Goal: Navigation & Orientation: Find specific page/section

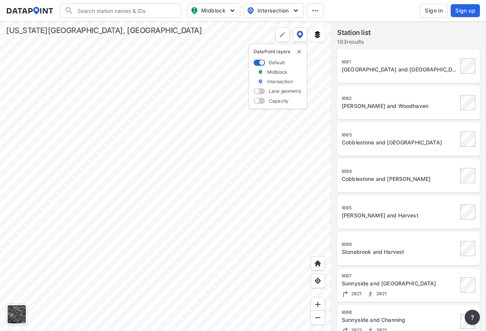
click at [186, 196] on div at bounding box center [165, 176] width 331 height 310
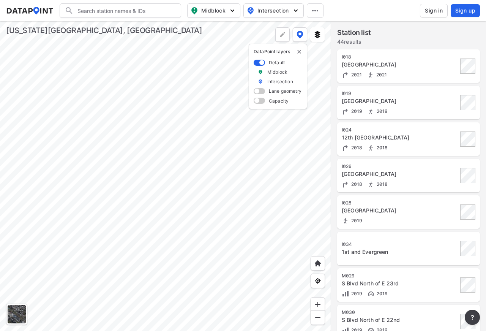
click at [206, 210] on div at bounding box center [165, 176] width 331 height 310
click at [238, 153] on div at bounding box center [165, 176] width 331 height 310
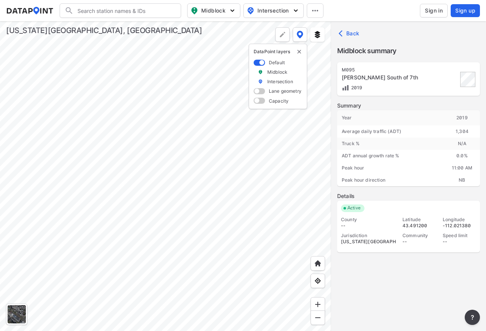
click at [284, 153] on div at bounding box center [165, 176] width 331 height 310
click at [193, 134] on div at bounding box center [165, 176] width 331 height 310
click at [198, 149] on div at bounding box center [165, 176] width 331 height 310
click at [195, 165] on div at bounding box center [165, 176] width 331 height 310
click at [205, 87] on div at bounding box center [165, 176] width 331 height 310
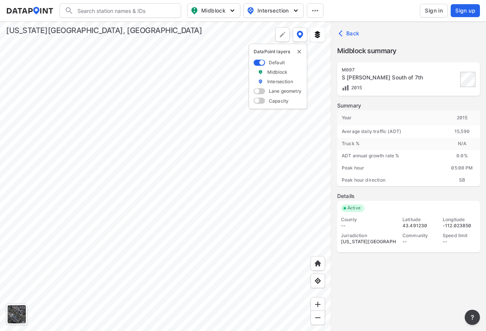
click at [22, 207] on div at bounding box center [165, 176] width 331 height 310
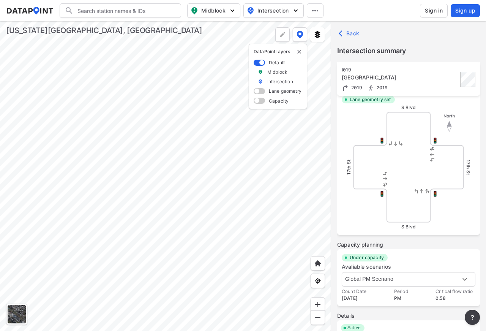
scroll to position [269, 0]
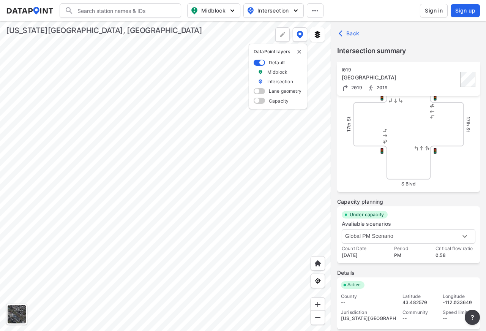
click at [137, 180] on div at bounding box center [165, 176] width 331 height 310
click at [292, 192] on div at bounding box center [165, 176] width 331 height 310
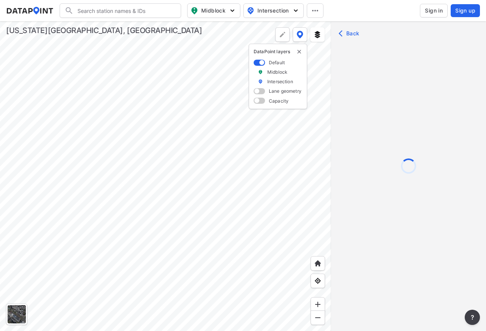
scroll to position [0, 0]
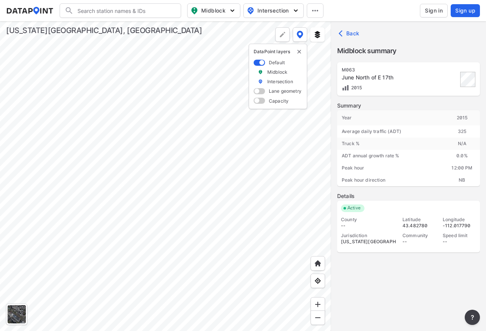
click at [72, 164] on div at bounding box center [165, 176] width 331 height 310
click at [184, 168] on div at bounding box center [165, 176] width 331 height 310
click at [277, 161] on div at bounding box center [165, 176] width 331 height 310
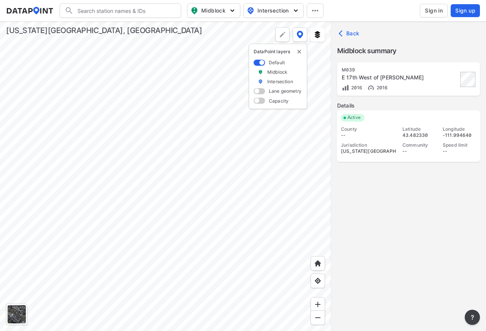
click at [169, 254] on div at bounding box center [165, 176] width 331 height 310
click at [252, 172] on div at bounding box center [165, 176] width 331 height 310
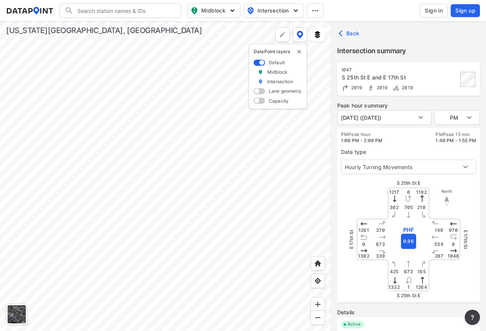
click at [277, 107] on div at bounding box center [165, 176] width 331 height 310
click at [186, 239] on div at bounding box center [165, 176] width 331 height 310
click at [298, 172] on div at bounding box center [165, 176] width 331 height 310
click at [90, 206] on div at bounding box center [165, 176] width 331 height 310
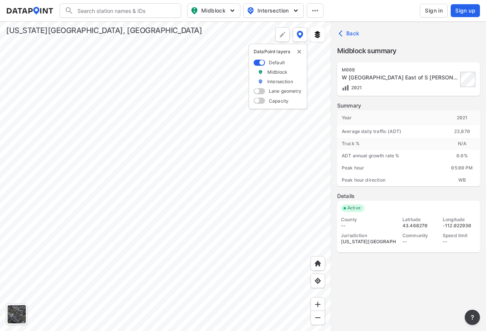
click at [231, 242] on div at bounding box center [165, 176] width 331 height 310
click at [92, 139] on div at bounding box center [165, 176] width 331 height 310
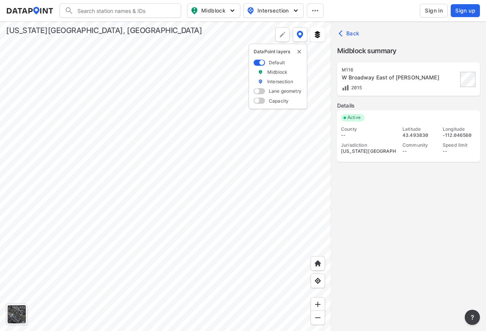
click at [117, 156] on div at bounding box center [165, 176] width 331 height 310
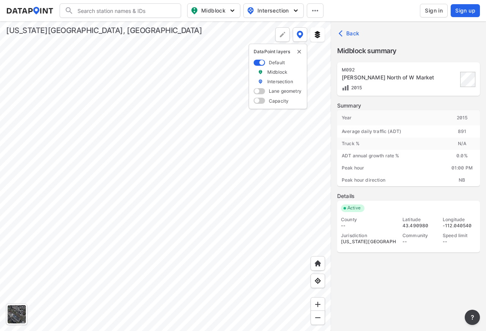
click at [181, 150] on div at bounding box center [165, 176] width 331 height 310
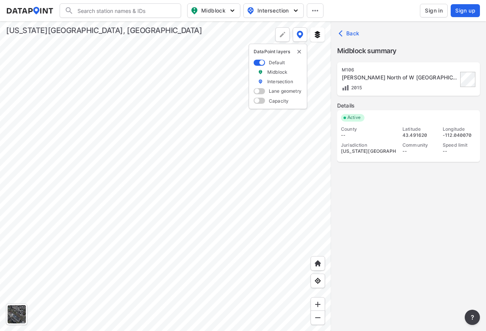
click at [168, 153] on div at bounding box center [165, 176] width 331 height 310
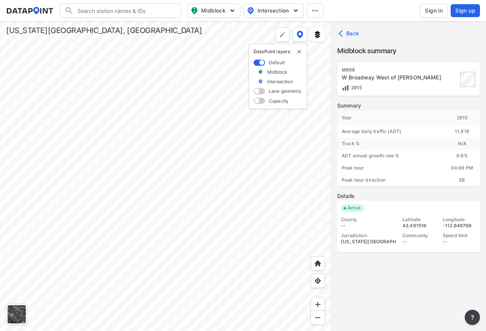
click at [185, 162] on div at bounding box center [165, 176] width 331 height 310
click at [216, 134] on div at bounding box center [165, 176] width 331 height 310
click at [227, 116] on div at bounding box center [165, 176] width 331 height 310
click at [183, 52] on div at bounding box center [165, 176] width 331 height 310
click at [164, 198] on div at bounding box center [165, 176] width 331 height 310
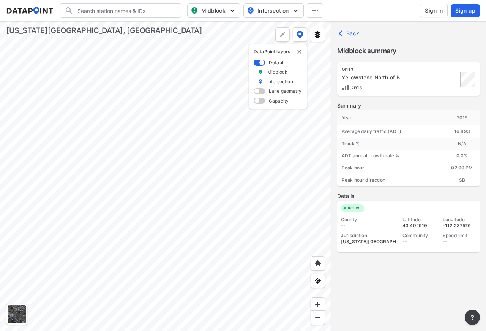
click at [17, 197] on div at bounding box center [165, 176] width 331 height 310
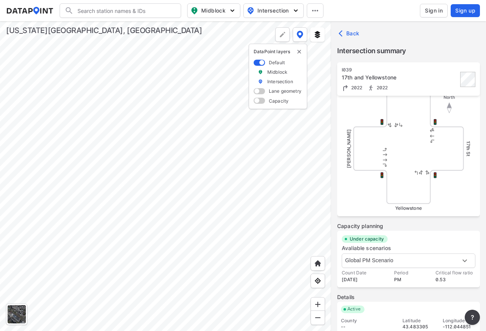
scroll to position [269, 0]
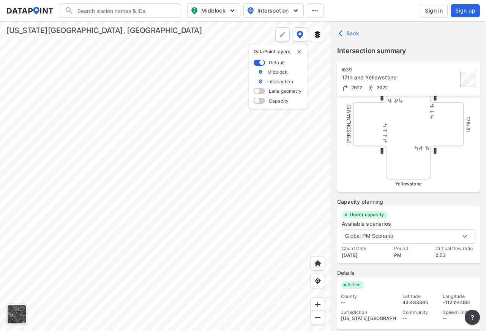
click at [205, 258] on div at bounding box center [165, 176] width 331 height 310
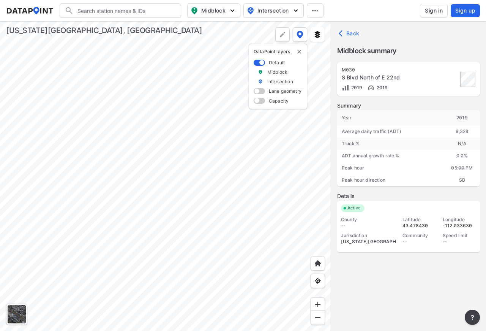
click at [70, 256] on div at bounding box center [165, 176] width 331 height 310
click at [196, 280] on div at bounding box center [165, 176] width 331 height 310
click at [330, 188] on div at bounding box center [165, 176] width 331 height 310
click at [144, 228] on div at bounding box center [165, 176] width 331 height 310
click at [210, 199] on div at bounding box center [165, 176] width 331 height 310
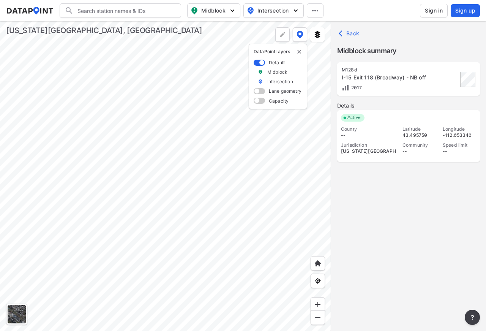
click at [212, 174] on div at bounding box center [165, 176] width 331 height 310
click at [194, 103] on div at bounding box center [165, 176] width 331 height 310
click at [190, 81] on div at bounding box center [165, 176] width 331 height 310
click at [165, 177] on div at bounding box center [165, 176] width 331 height 310
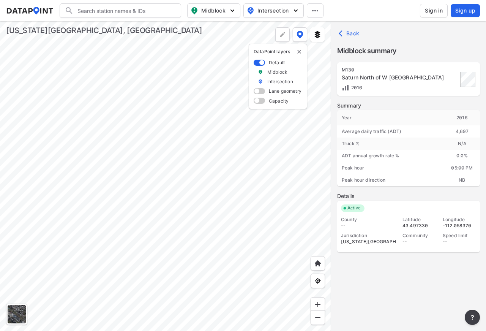
click at [229, 53] on div at bounding box center [165, 176] width 331 height 310
click at [186, 178] on div at bounding box center [165, 176] width 331 height 310
click at [149, 225] on div at bounding box center [165, 176] width 331 height 310
click at [158, 319] on div at bounding box center [165, 176] width 331 height 310
click at [0, 231] on div at bounding box center [165, 176] width 331 height 310
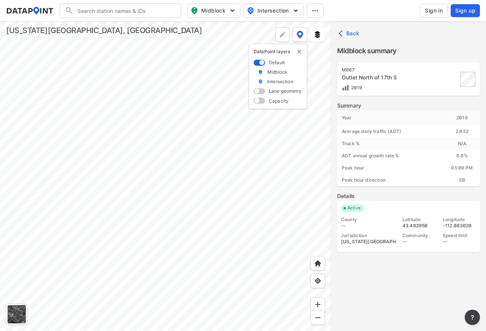
click at [176, 137] on div at bounding box center [165, 176] width 331 height 310
click at [172, 122] on div at bounding box center [165, 176] width 331 height 310
click at [175, 94] on div at bounding box center [165, 176] width 331 height 310
click at [234, 259] on div at bounding box center [165, 176] width 331 height 310
click at [242, 232] on div at bounding box center [165, 176] width 331 height 310
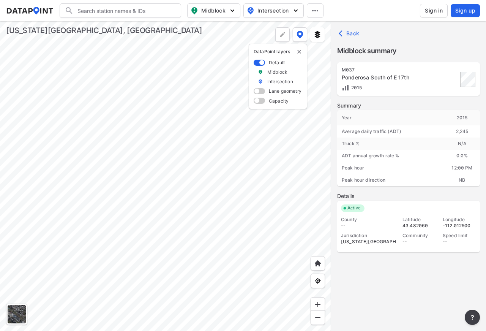
click at [248, 230] on div at bounding box center [165, 176] width 331 height 310
click at [169, 243] on div at bounding box center [165, 176] width 331 height 310
click at [190, 217] on div at bounding box center [165, 176] width 331 height 310
click at [264, 221] on div at bounding box center [165, 176] width 331 height 310
click at [143, 227] on div at bounding box center [165, 176] width 331 height 310
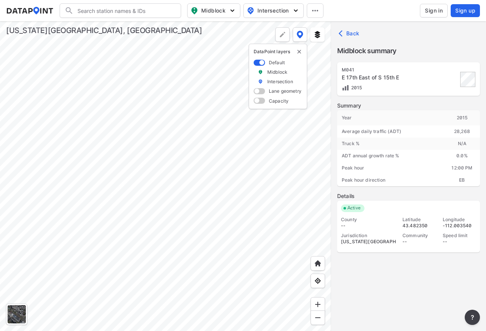
click at [204, 220] on div at bounding box center [165, 176] width 331 height 310
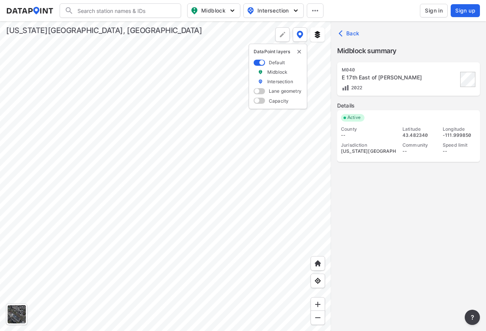
click at [168, 221] on div at bounding box center [165, 176] width 331 height 310
click at [260, 219] on div at bounding box center [165, 176] width 331 height 310
click at [83, 219] on div at bounding box center [165, 176] width 331 height 310
click at [249, 203] on div at bounding box center [165, 176] width 331 height 310
